Goal: Transaction & Acquisition: Purchase product/service

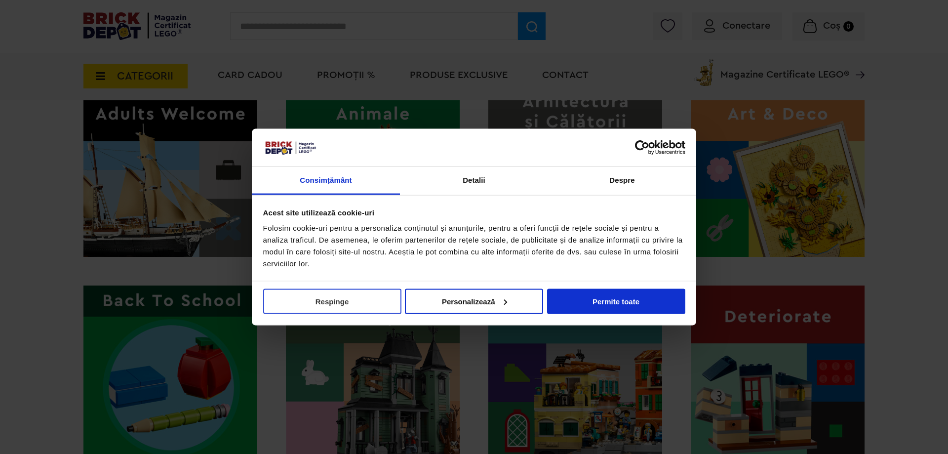
click at [359, 299] on button "Respinge" at bounding box center [332, 300] width 138 height 25
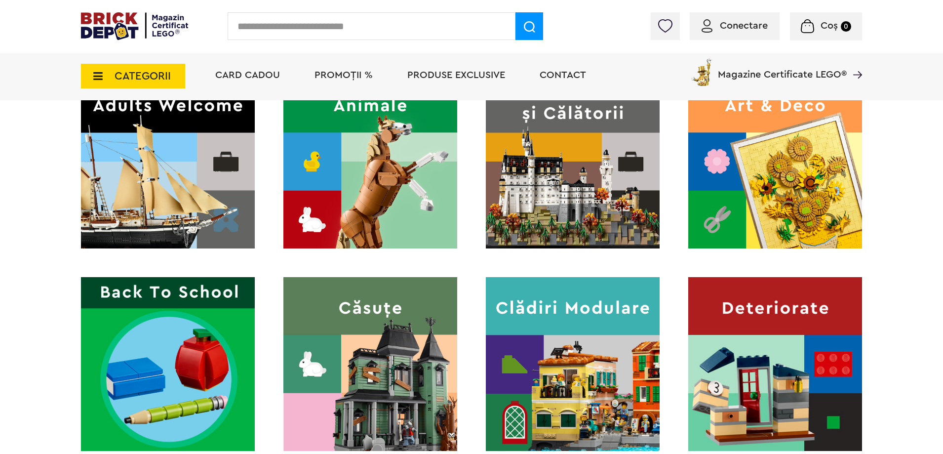
scroll to position [296, 0]
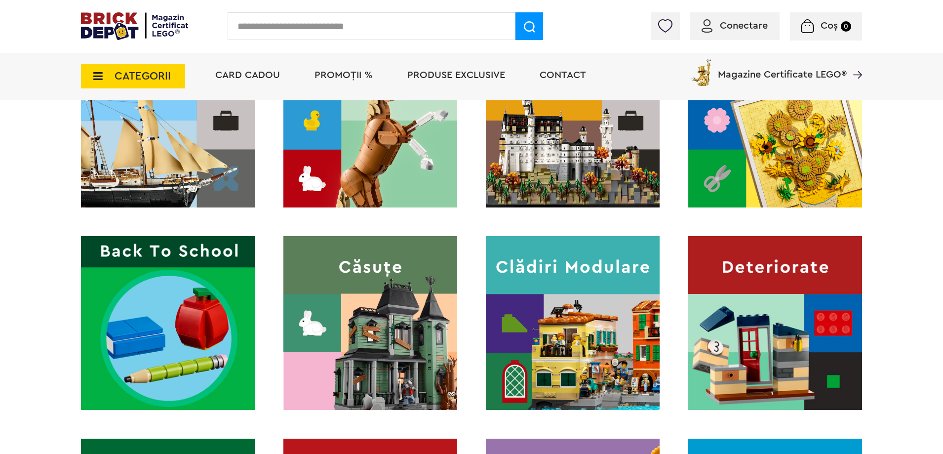
click at [545, 310] on img at bounding box center [573, 323] width 174 height 174
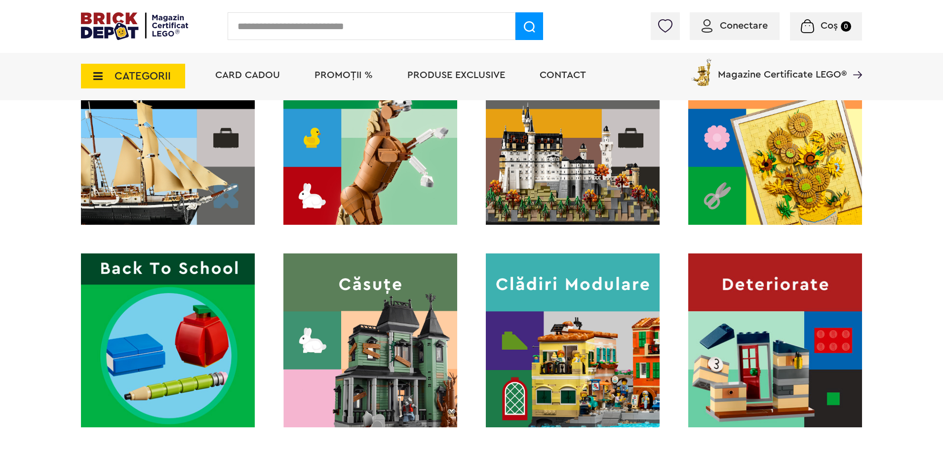
scroll to position [296, 0]
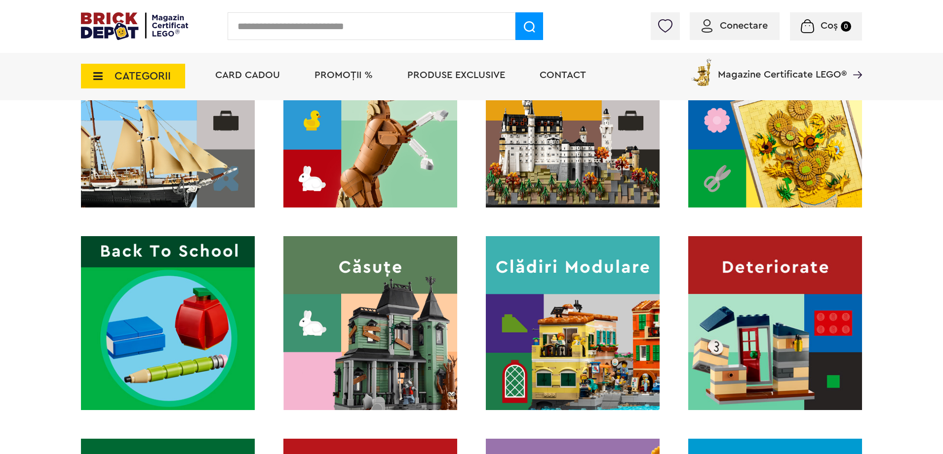
click at [389, 352] on img at bounding box center [370, 323] width 174 height 174
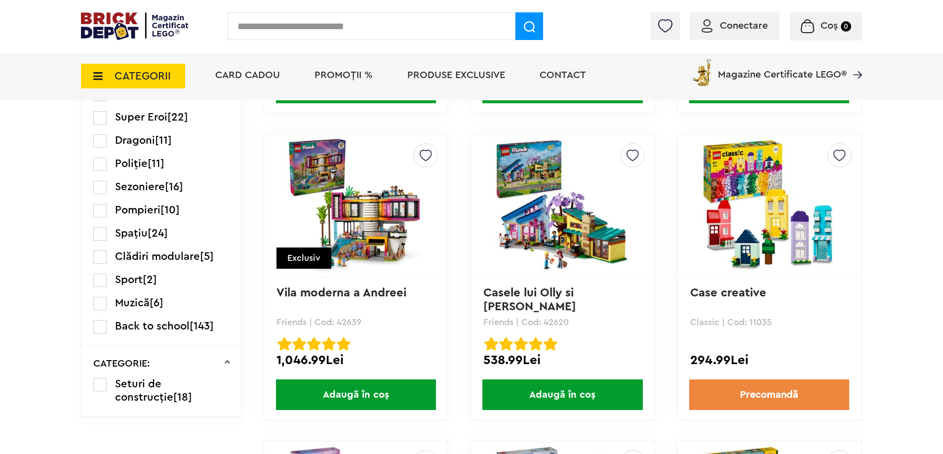
scroll to position [1284, 0]
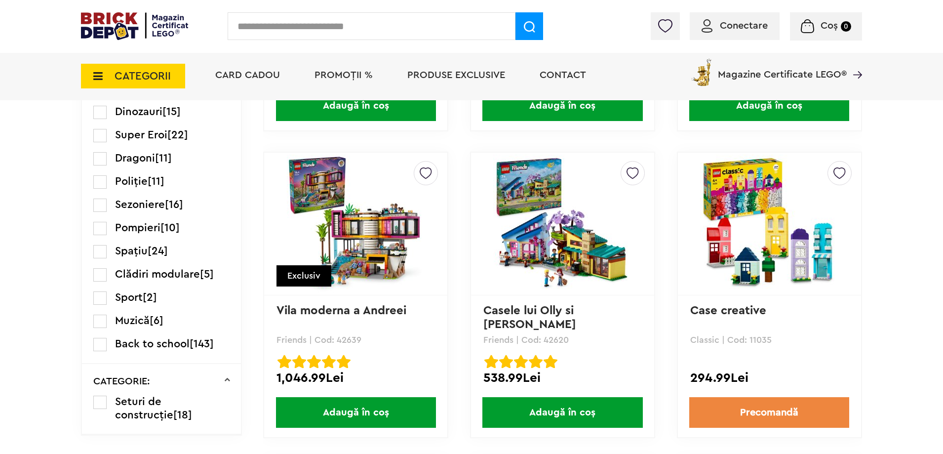
click at [777, 276] on img at bounding box center [769, 224] width 138 height 138
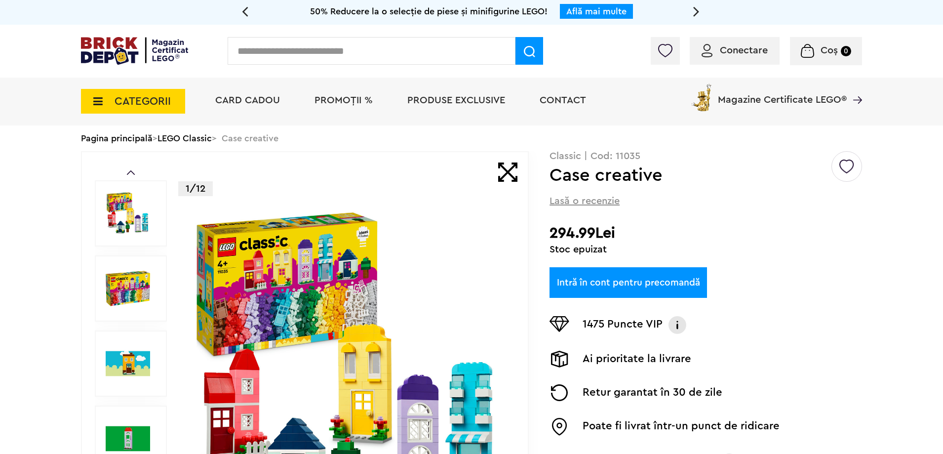
click at [366, 101] on span "PROMOȚII %" at bounding box center [344, 100] width 58 height 10
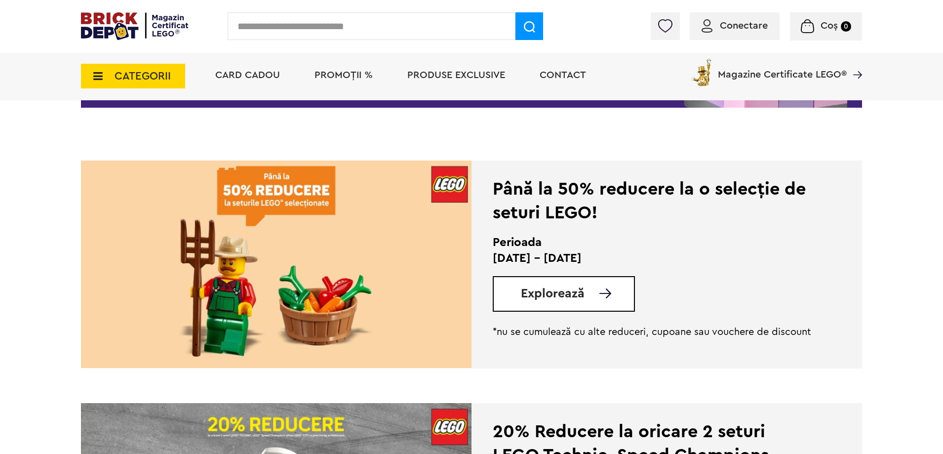
scroll to position [197, 0]
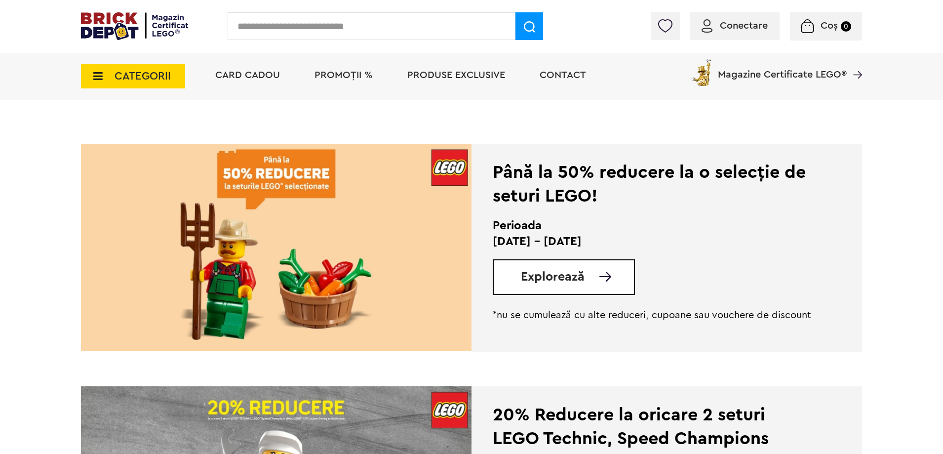
click at [529, 275] on span "Explorează" at bounding box center [553, 277] width 64 height 12
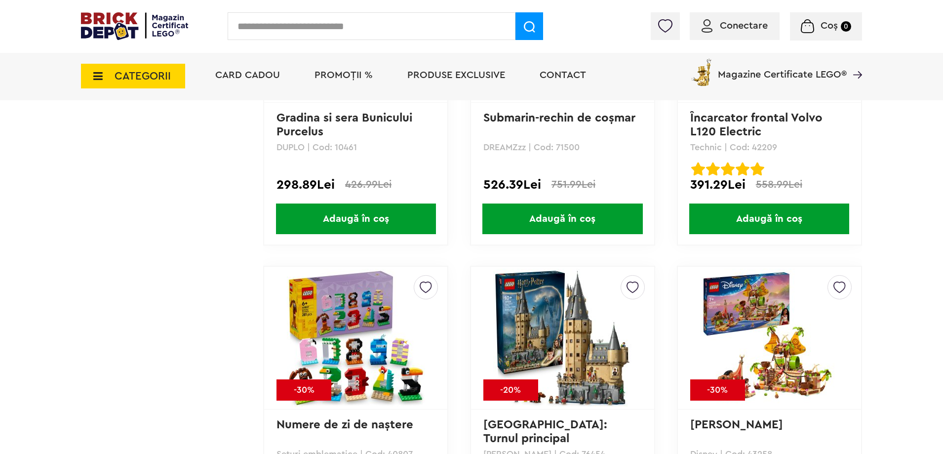
scroll to position [2617, 0]
